Goal: Transaction & Acquisition: Purchase product/service

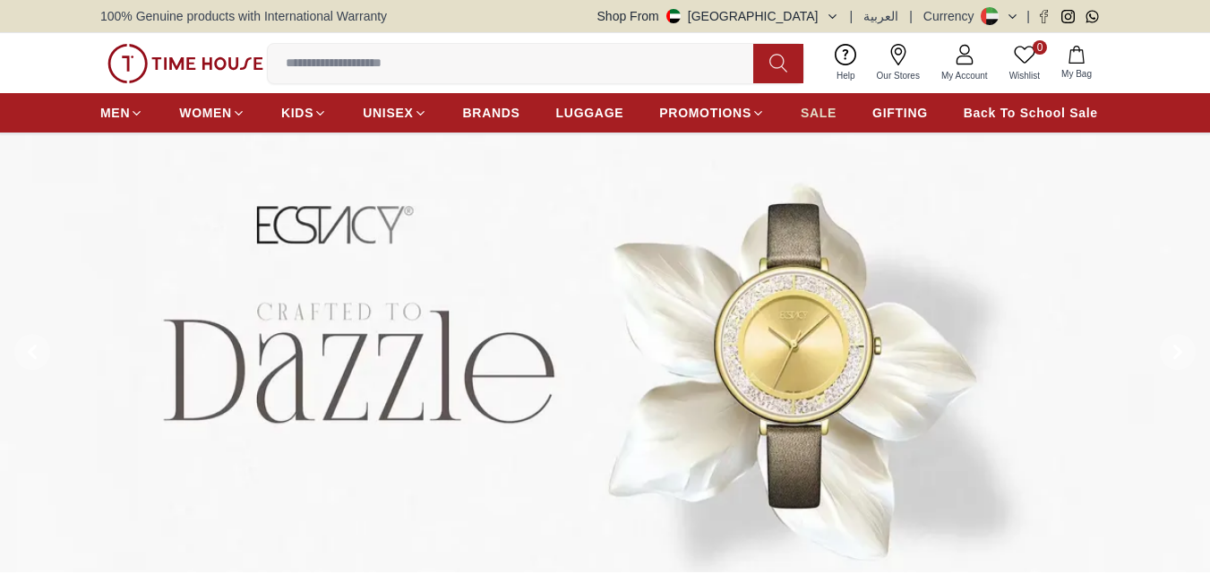
click at [813, 117] on span "SALE" at bounding box center [818, 113] width 36 height 18
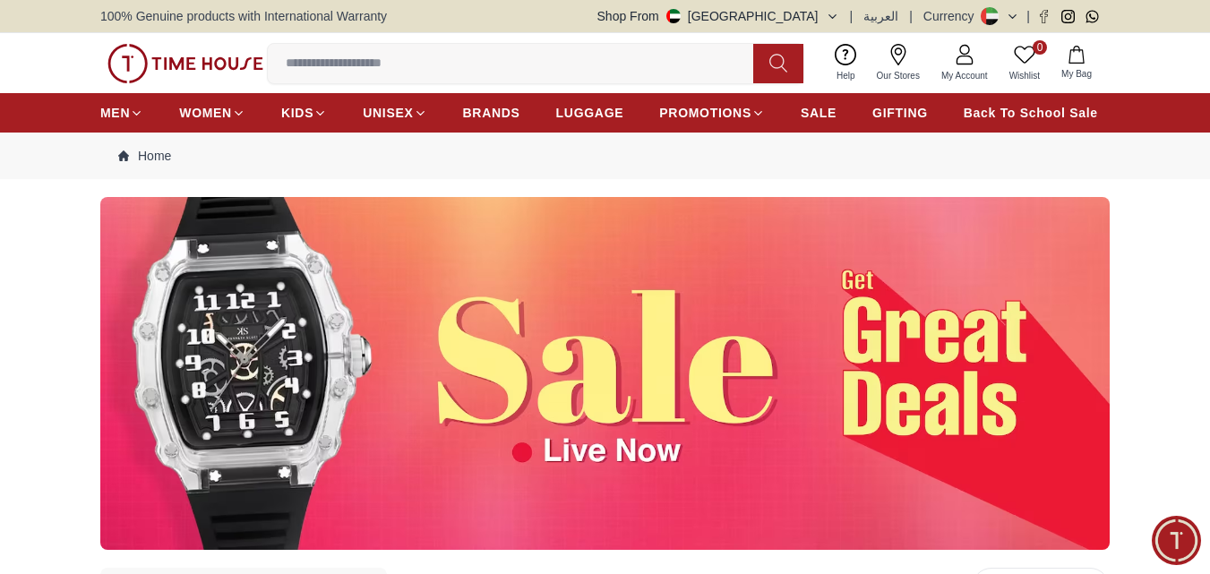
click at [813, 11] on button "Shop From UAE" at bounding box center [718, 16] width 242 height 18
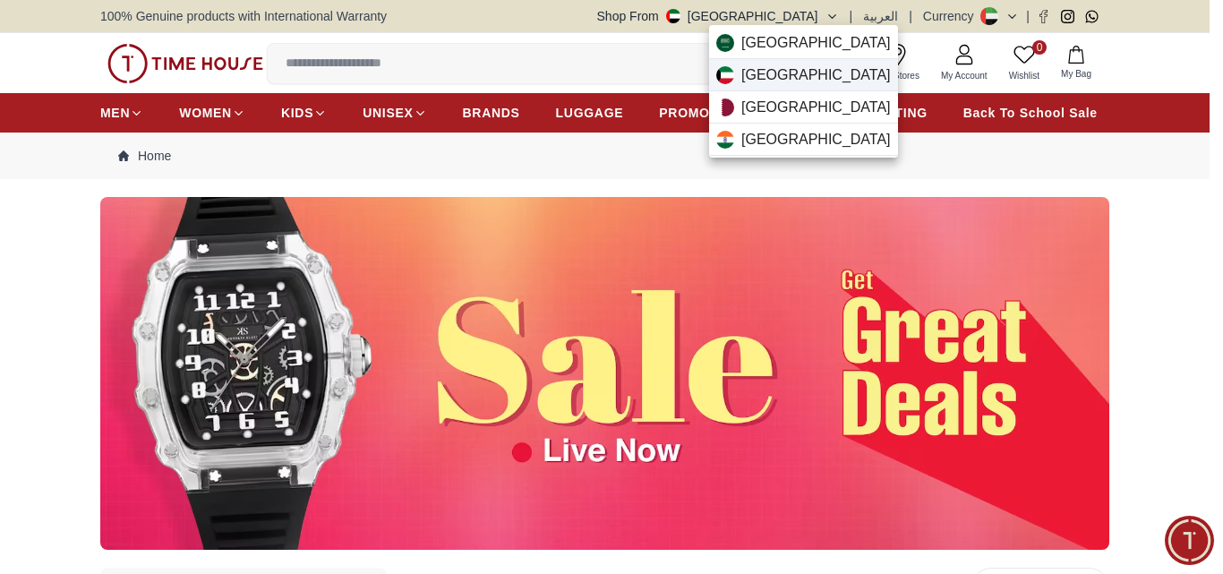
click at [785, 75] on div "Kuwait" at bounding box center [803, 75] width 189 height 32
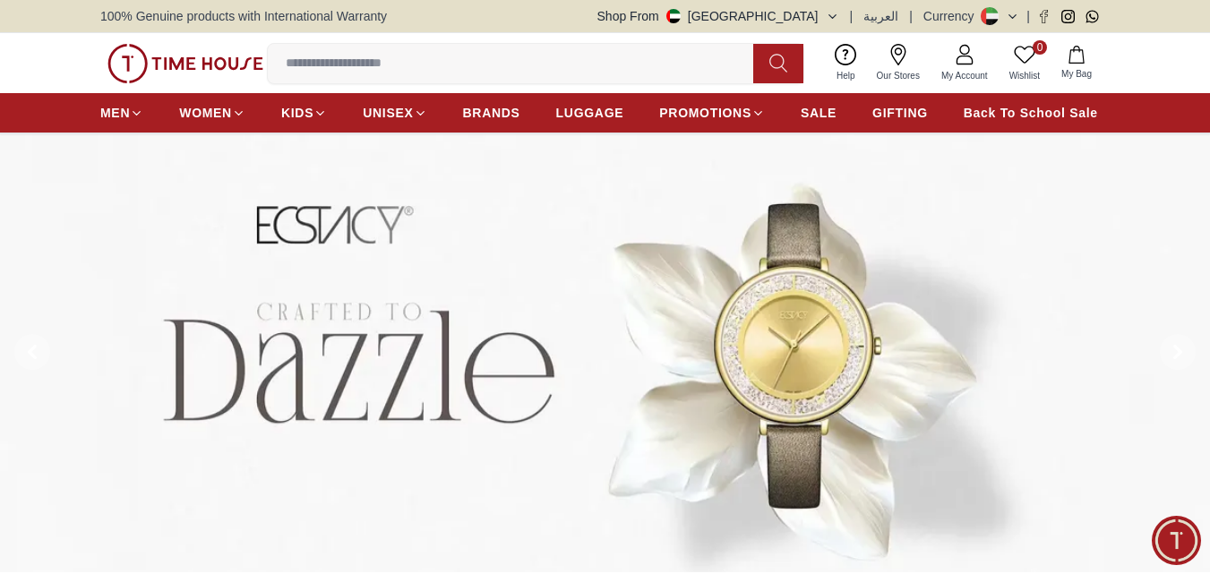
click at [819, 119] on span "SALE" at bounding box center [818, 113] width 36 height 18
